Goal: Information Seeking & Learning: Learn about a topic

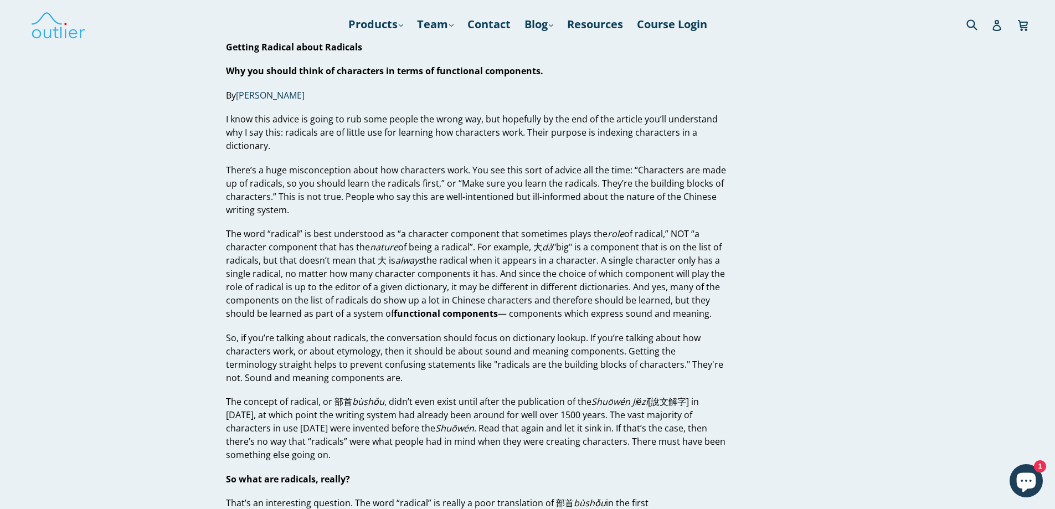
drag, startPoint x: 1060, startPoint y: 111, endPoint x: 1063, endPoint y: -3, distance: 114.2
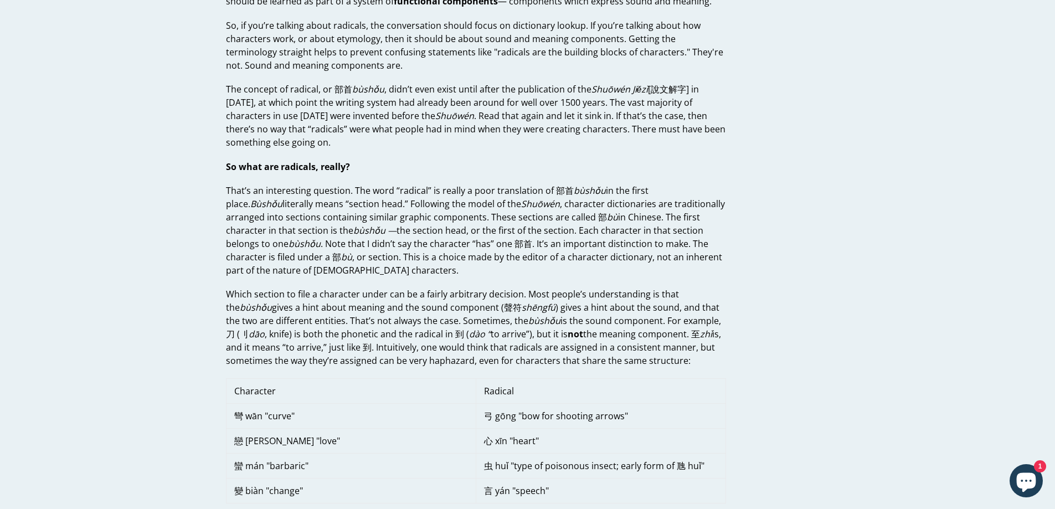
scroll to position [332, 0]
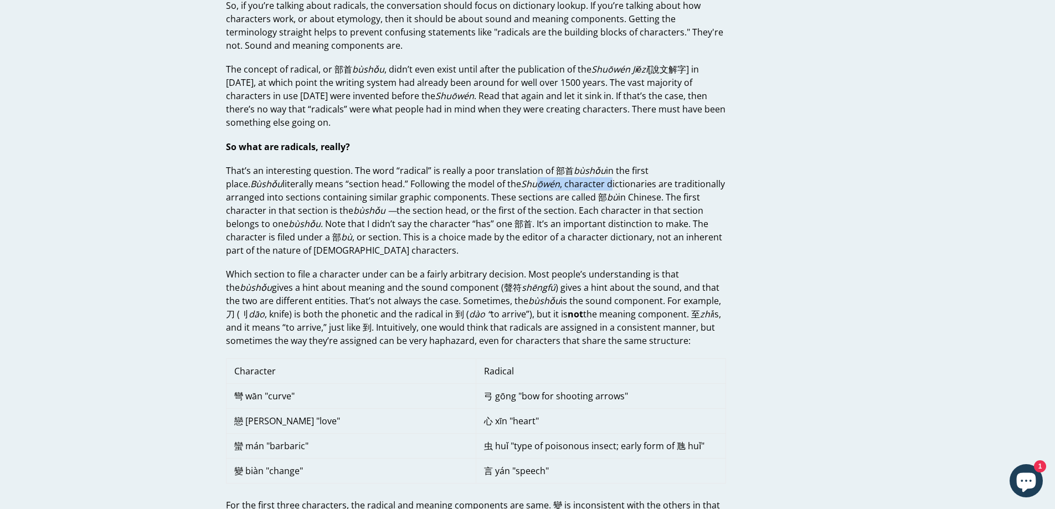
drag, startPoint x: 554, startPoint y: 185, endPoint x: 477, endPoint y: 183, distance: 76.5
click at [477, 183] on p "That’s an interesting question. The word “radical” is really a poor translation…" at bounding box center [476, 210] width 500 height 93
click at [540, 186] on p "That’s an interesting question. The word “radical” is really a poor translation…" at bounding box center [476, 210] width 500 height 93
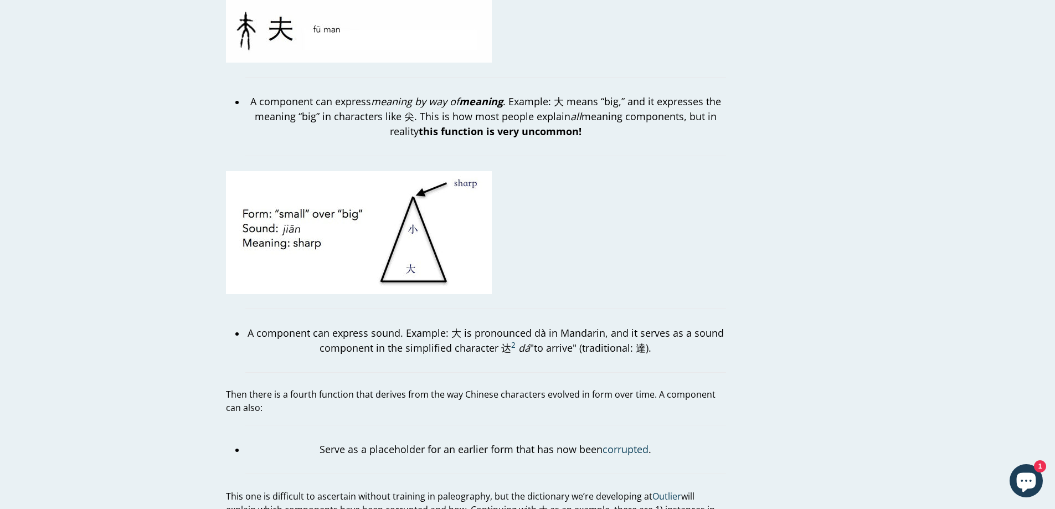
scroll to position [1773, 0]
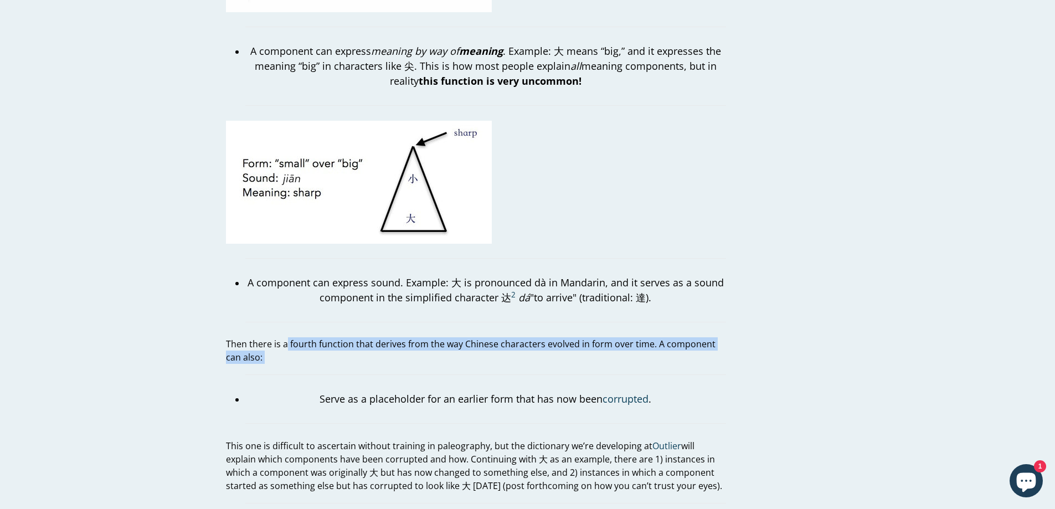
drag, startPoint x: 286, startPoint y: 330, endPoint x: 340, endPoint y: 358, distance: 60.2
click at [340, 358] on div "Getting Radical about Radicals Why you should think of characters in terms of f…" at bounding box center [476, 46] width 500 height 3556
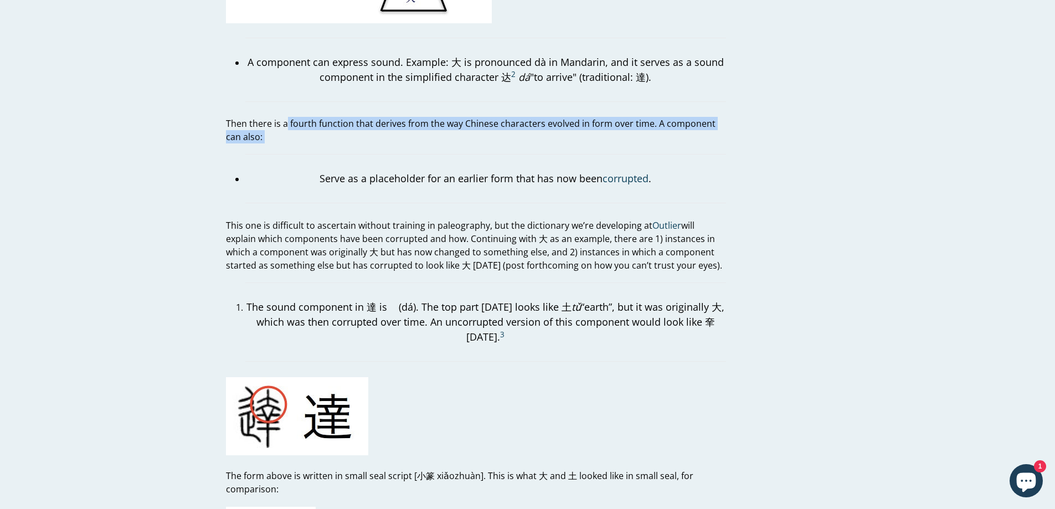
scroll to position [1994, 0]
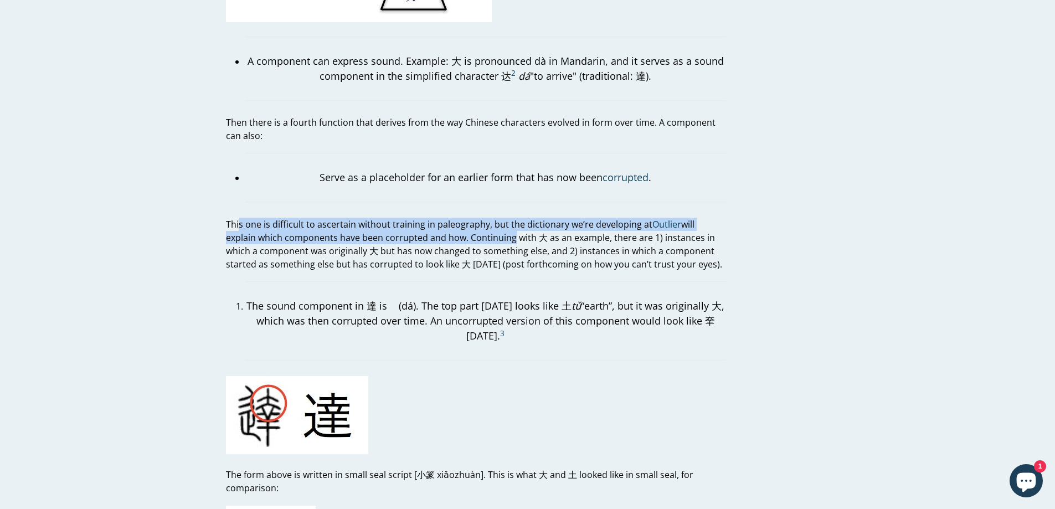
drag, startPoint x: 238, startPoint y: 210, endPoint x: 479, endPoint y: 218, distance: 241.1
click at [479, 218] on p "This one is difficult to ascertain without training in paleography, but the dic…" at bounding box center [476, 244] width 500 height 53
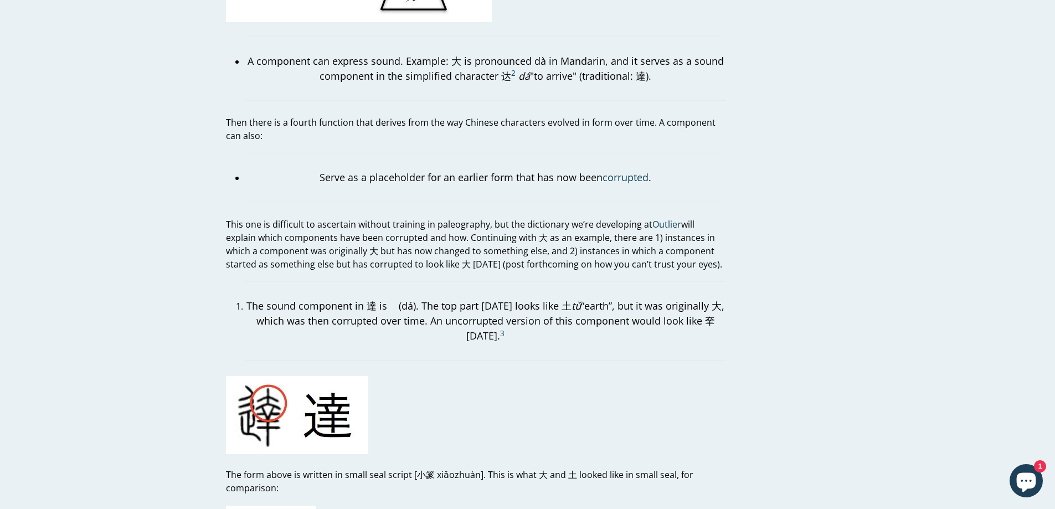
click at [448, 235] on p "This one is difficult to ascertain without training in paleography, but the dic…" at bounding box center [476, 244] width 500 height 53
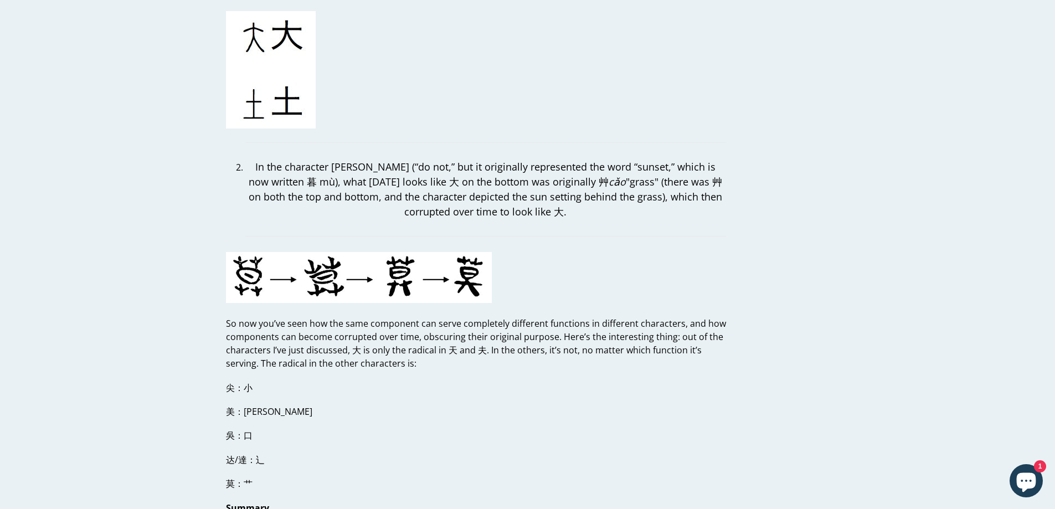
scroll to position [2493, 0]
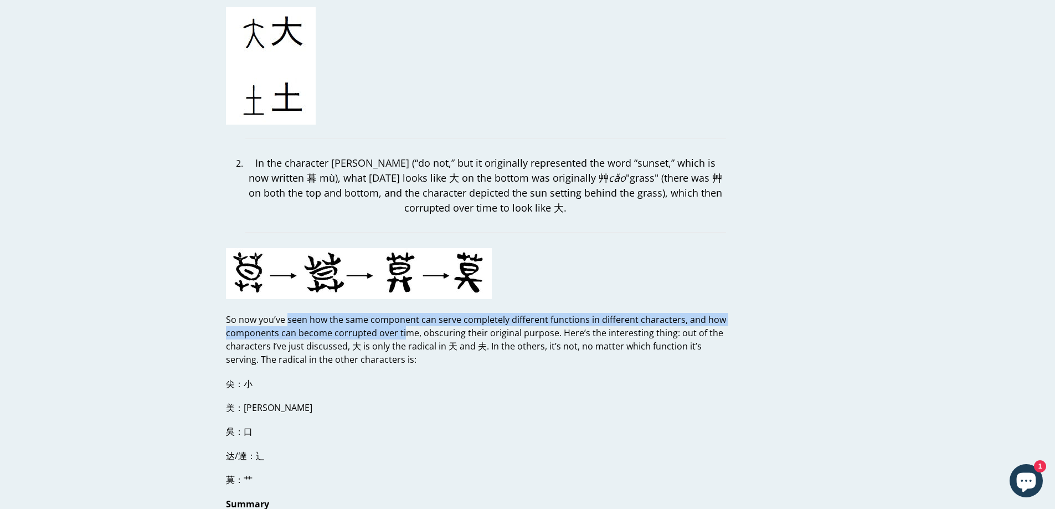
drag, startPoint x: 288, startPoint y: 305, endPoint x: 404, endPoint y: 324, distance: 117.3
click at [404, 324] on p "So now you’ve seen how the same component can serve completely different functi…" at bounding box center [476, 339] width 500 height 53
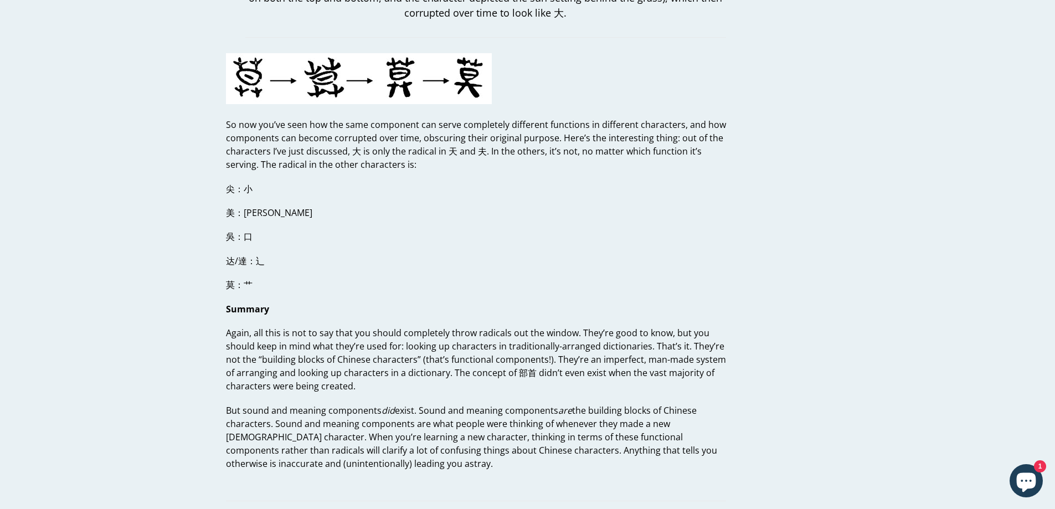
scroll to position [2714, 0]
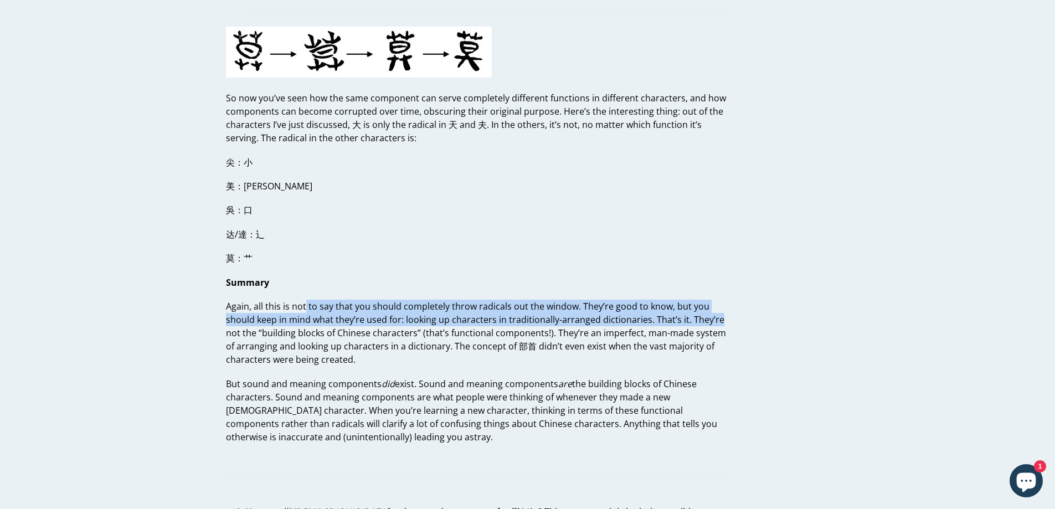
drag, startPoint x: 322, startPoint y: 291, endPoint x: 733, endPoint y: 307, distance: 411.3
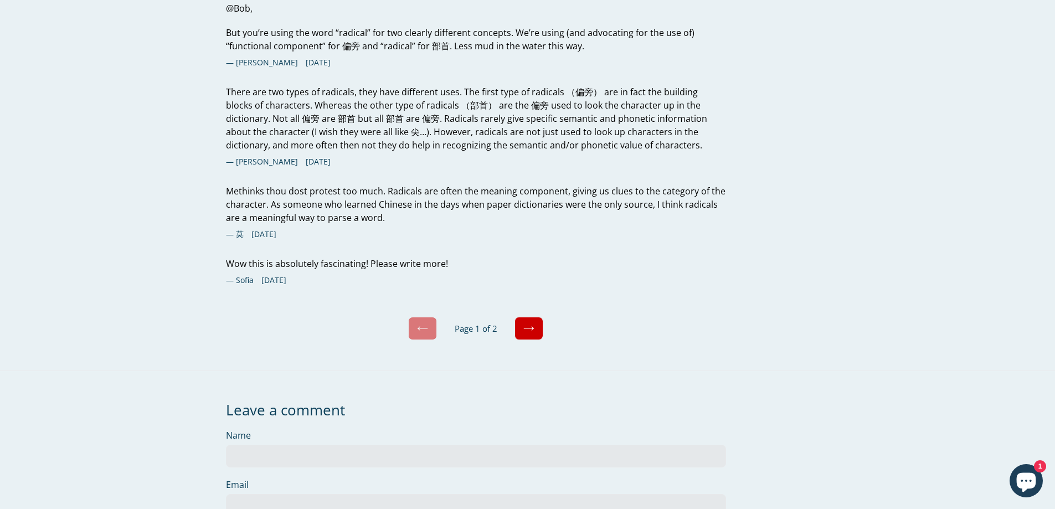
scroll to position [3822, 0]
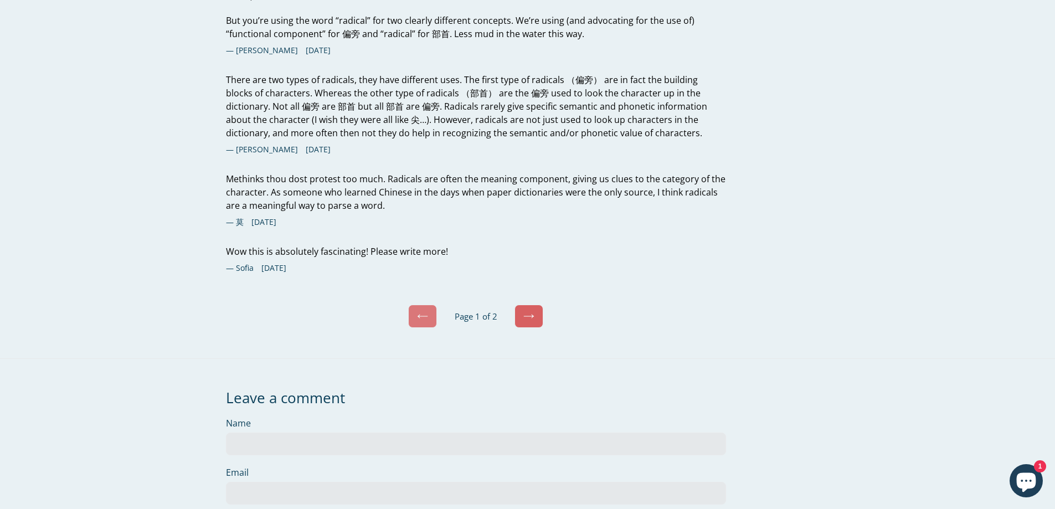
click at [535, 305] on link "Next" at bounding box center [529, 316] width 29 height 23
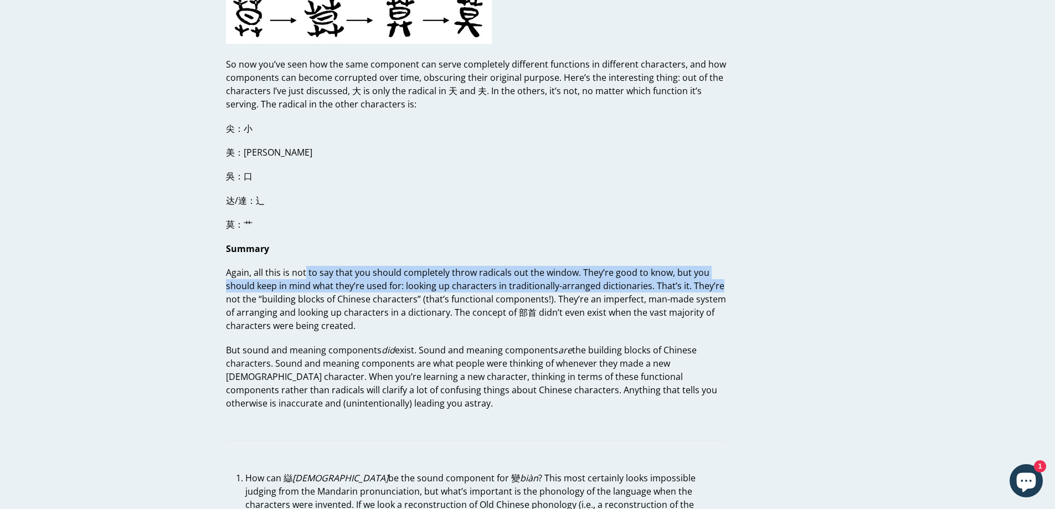
scroll to position [4169, 0]
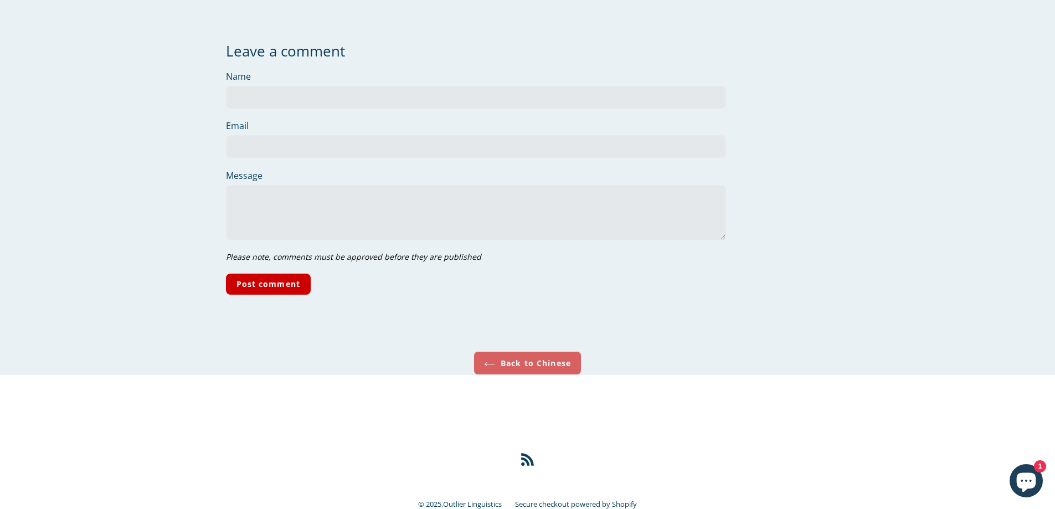
click at [519, 351] on link "Back to Chinese" at bounding box center [528, 363] width 108 height 24
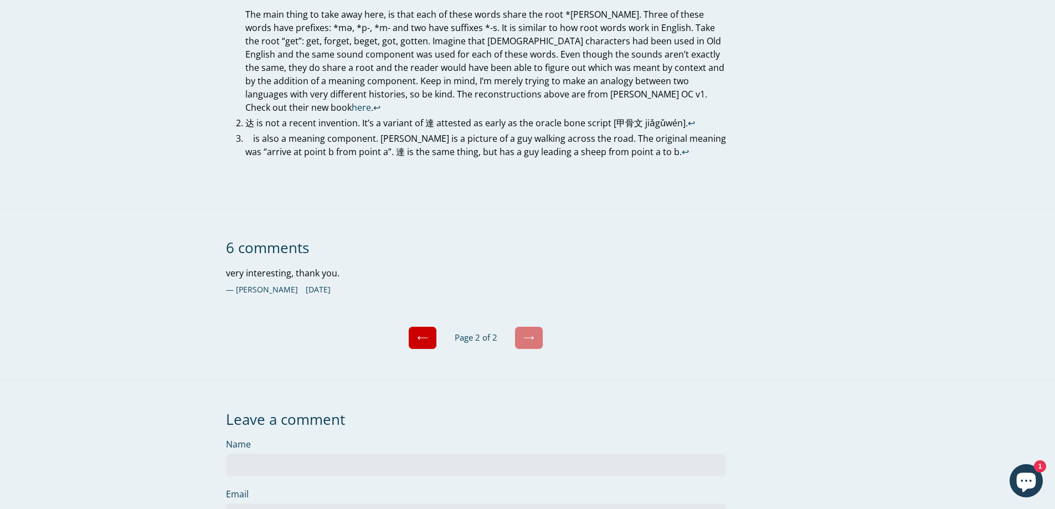
scroll to position [3434, 0]
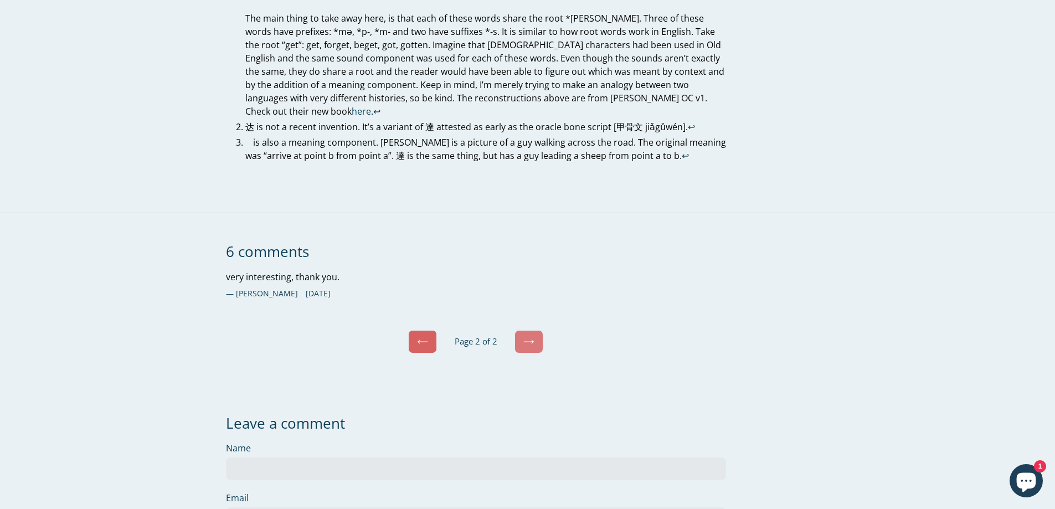
click at [419, 336] on icon at bounding box center [422, 341] width 11 height 11
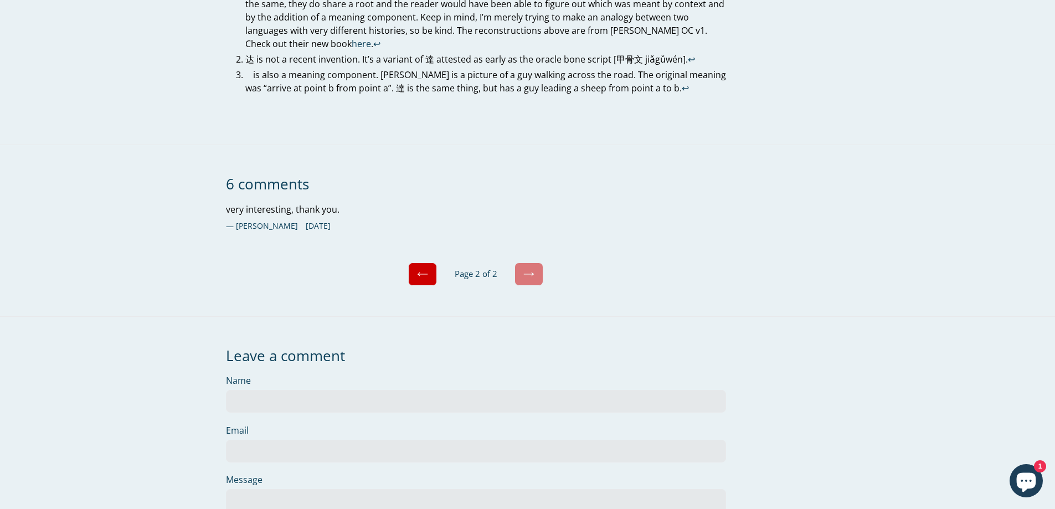
scroll to position [3767, 0]
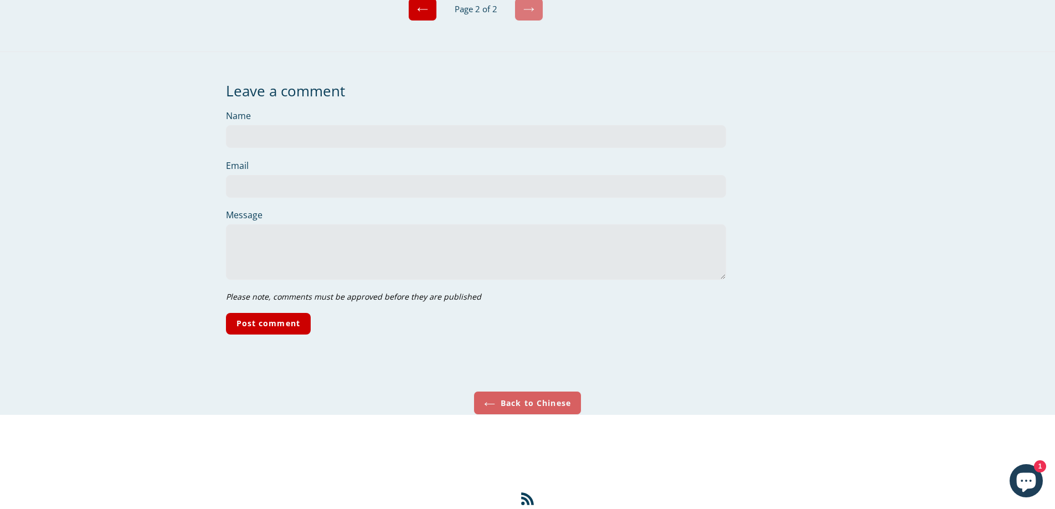
click at [522, 391] on link "Back to Chinese" at bounding box center [528, 403] width 108 height 24
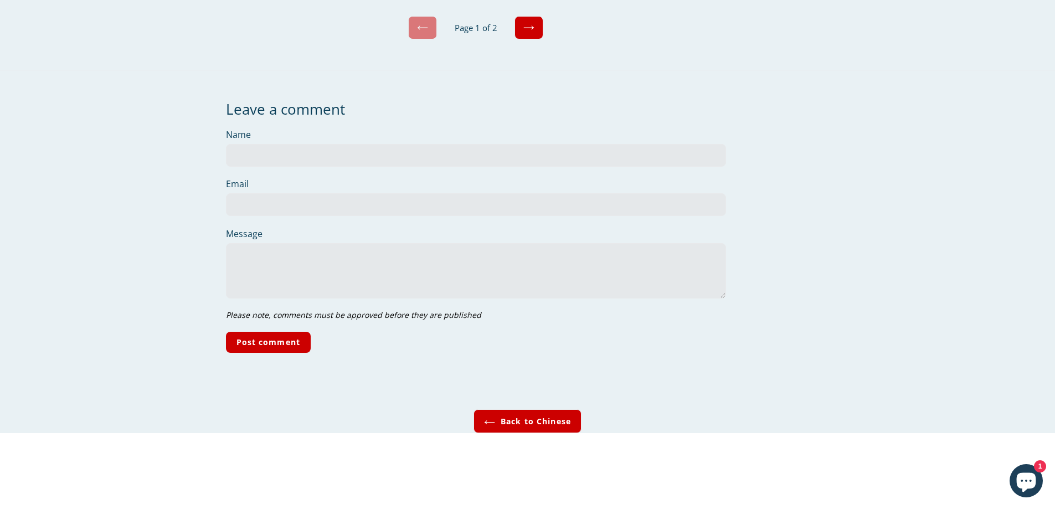
scroll to position [4169, 0]
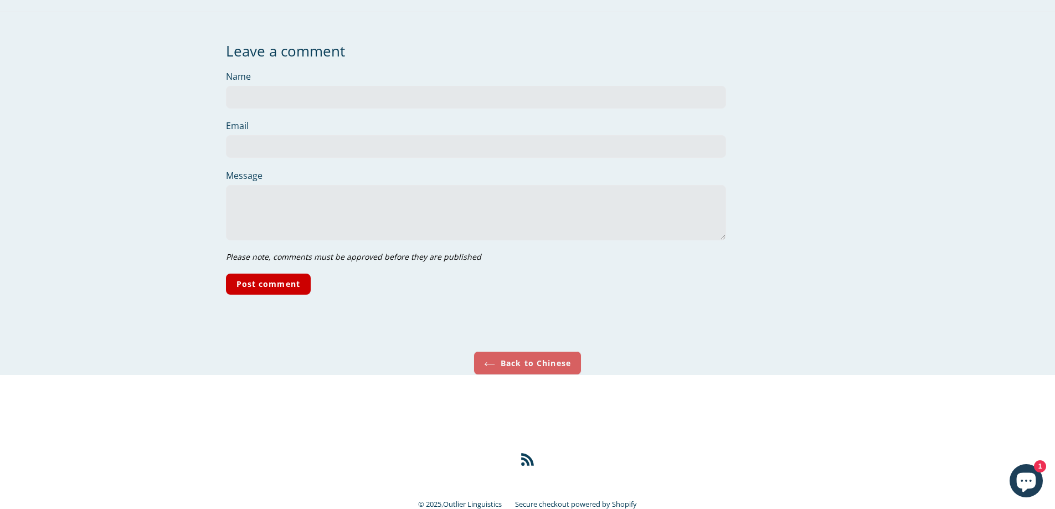
click at [504, 351] on link "Back to Chinese" at bounding box center [528, 363] width 108 height 24
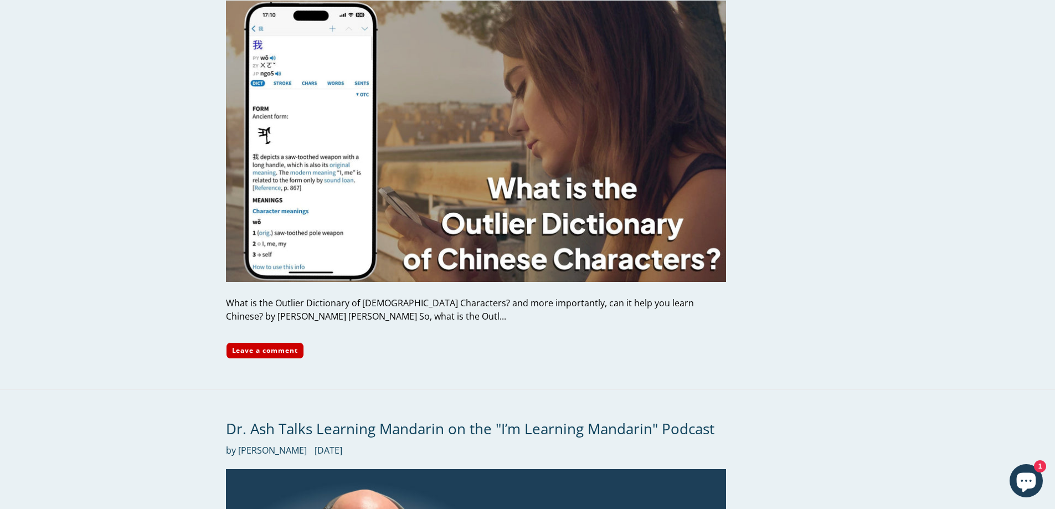
scroll to position [166, 0]
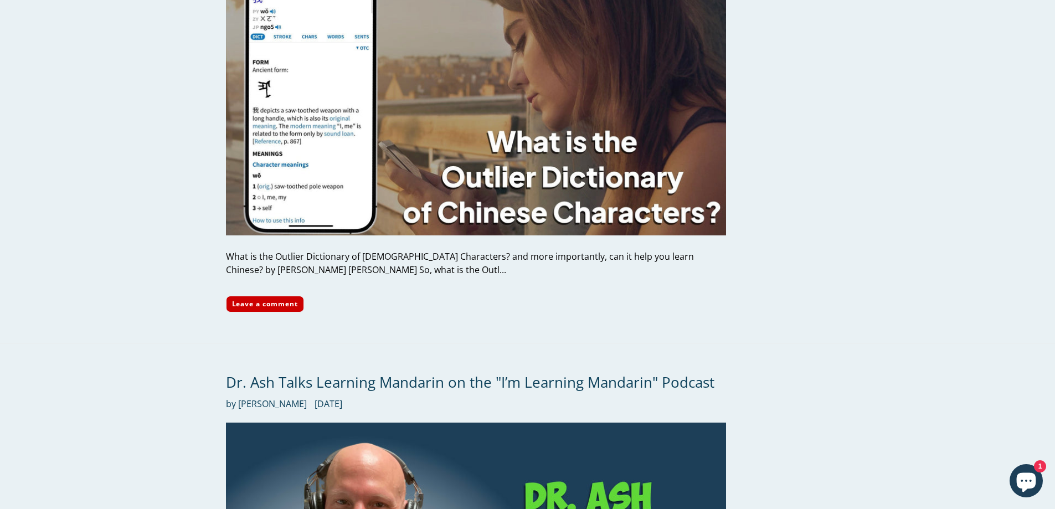
drag, startPoint x: 254, startPoint y: 252, endPoint x: 290, endPoint y: 269, distance: 40.4
click at [290, 269] on div "What is the Outlier Dictionary of [DEMOGRAPHIC_DATA] Characters? and more impor…" at bounding box center [476, 263] width 500 height 27
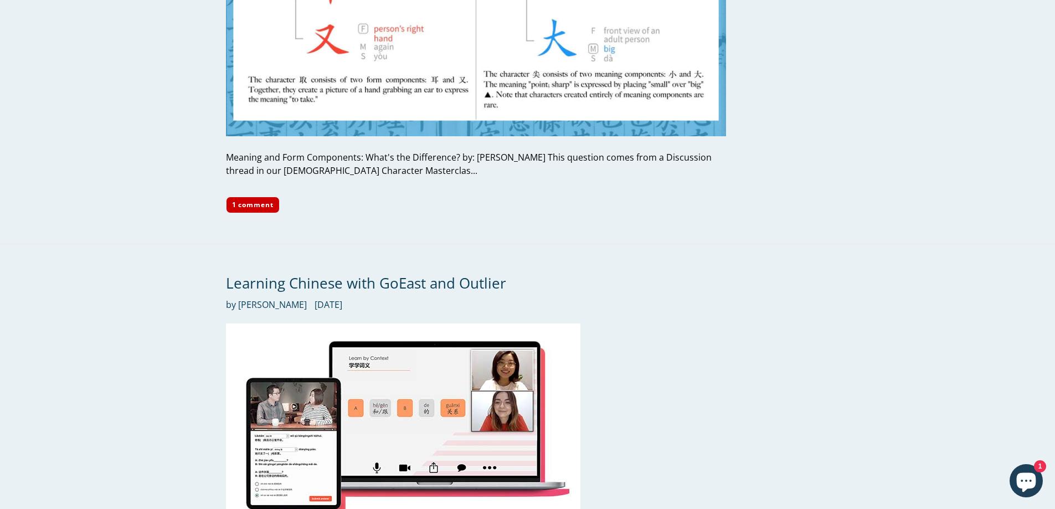
scroll to position [5257, 0]
